Goal: Complete application form

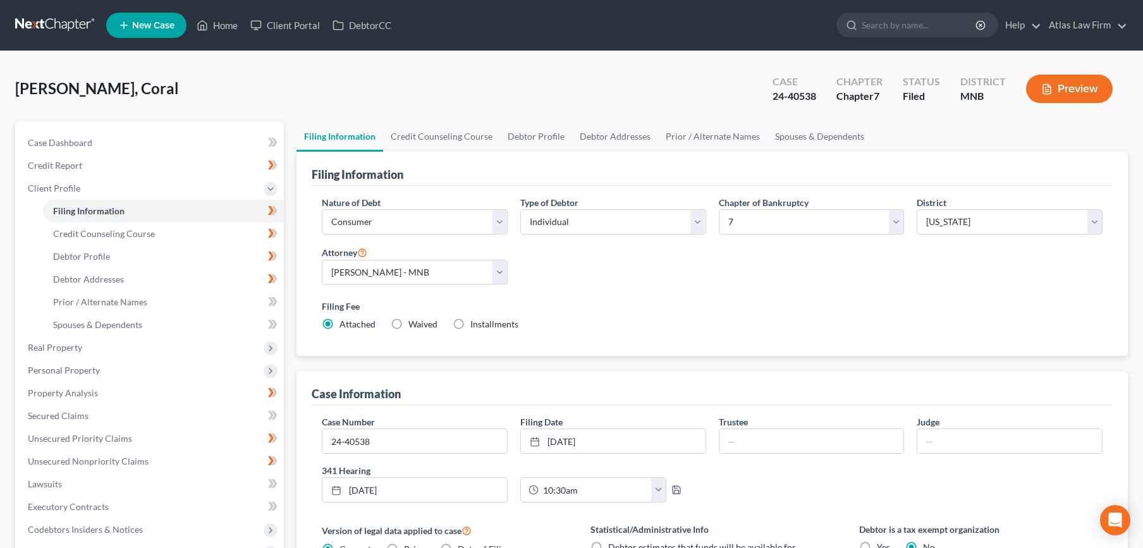
select select "1"
select select "0"
select select "42"
select select "0"
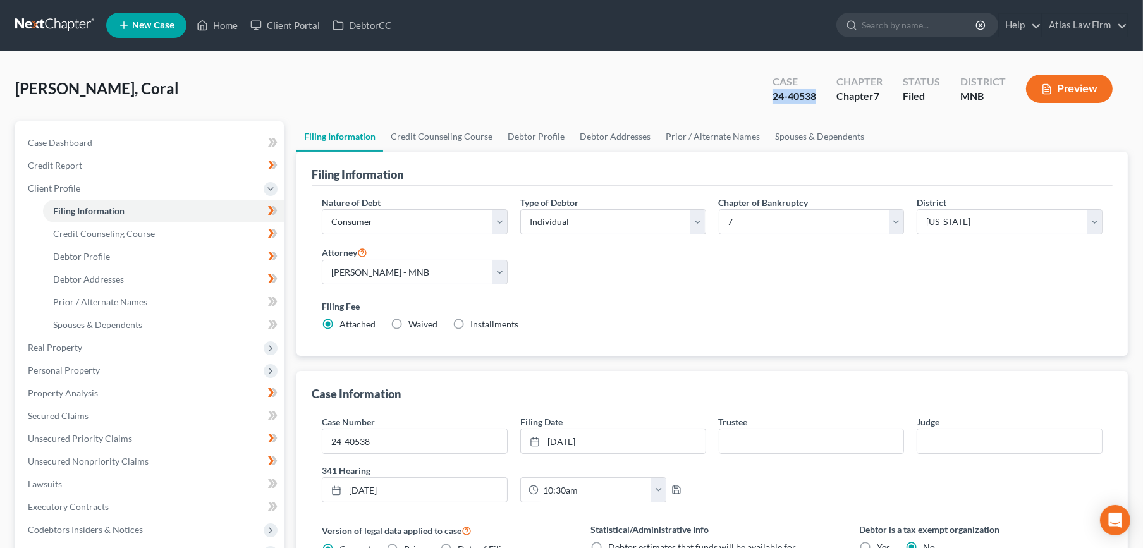
click at [80, 20] on link at bounding box center [55, 25] width 81 height 23
